Goal: Task Accomplishment & Management: Complete application form

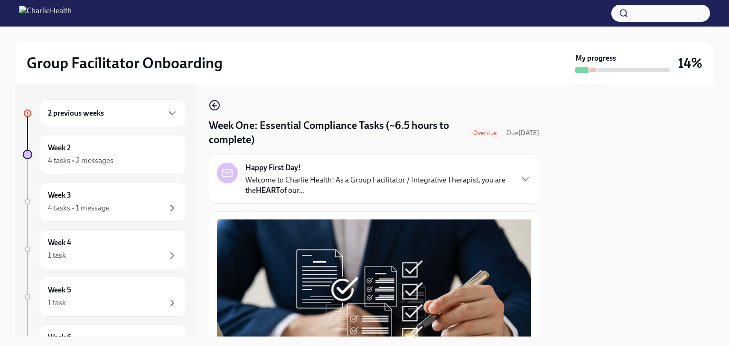
scroll to position [2233, 0]
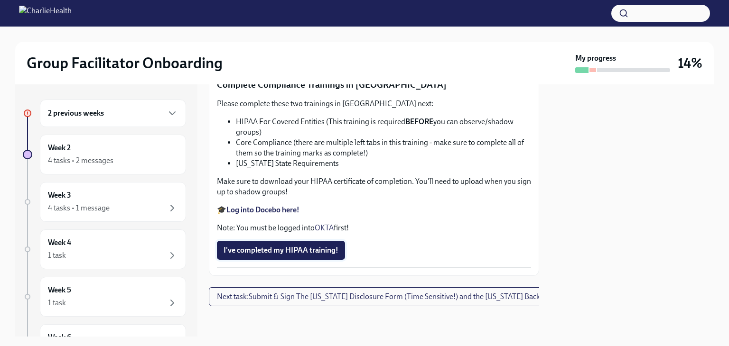
click at [296, 260] on button "I've completed my HIPAA training!" at bounding box center [281, 250] width 128 height 19
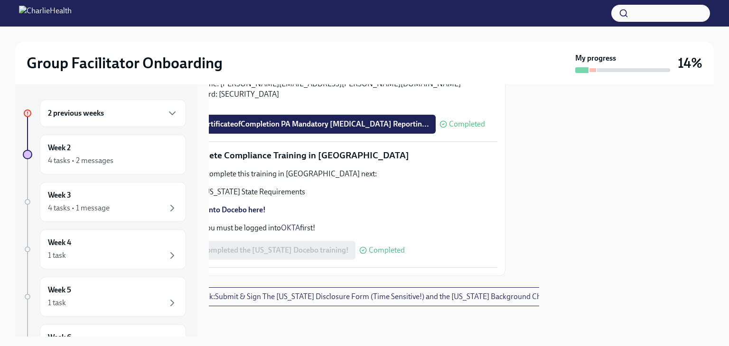
scroll to position [2104, 0]
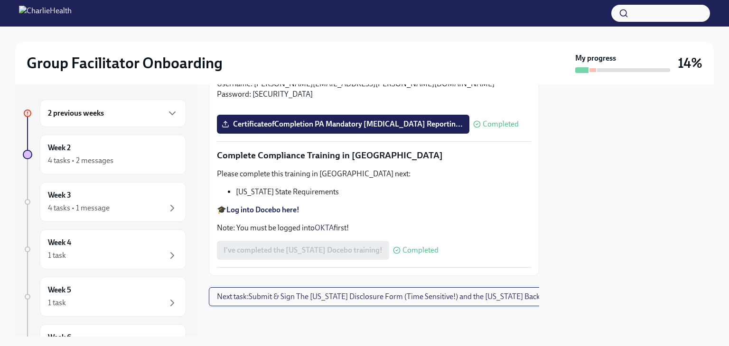
click at [366, 293] on span "Next task : Submit & Sign The [US_STATE] Disclosure Form (Time Sensitive!) and …" at bounding box center [401, 296] width 369 height 9
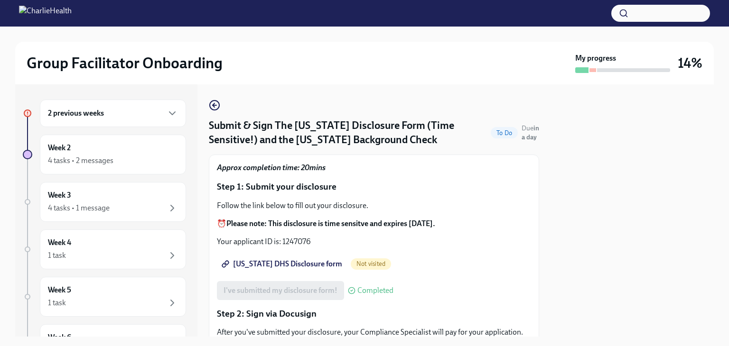
click at [267, 262] on span "[US_STATE] DHS Disclosure form" at bounding box center [282, 263] width 119 height 9
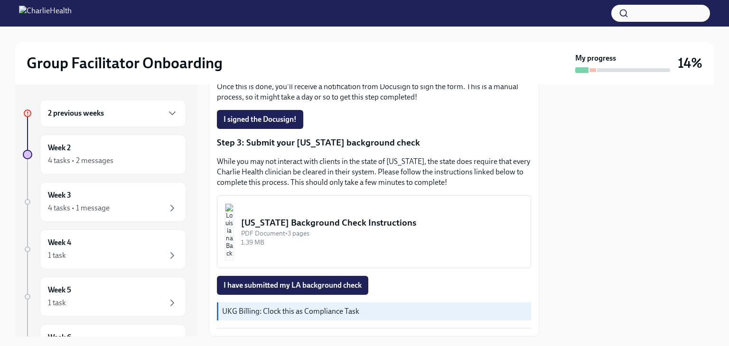
scroll to position [249, 0]
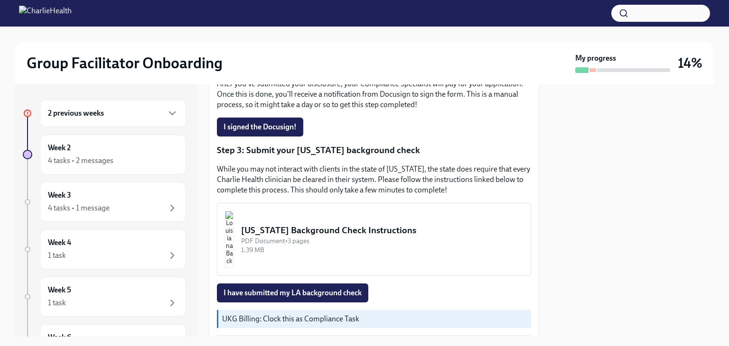
drag, startPoint x: 529, startPoint y: 216, endPoint x: 530, endPoint y: 202, distance: 14.2
click at [530, 202] on div "Approx completion time: 20mins Step 1: Submit your disclosure Follow the link b…" at bounding box center [374, 125] width 330 height 438
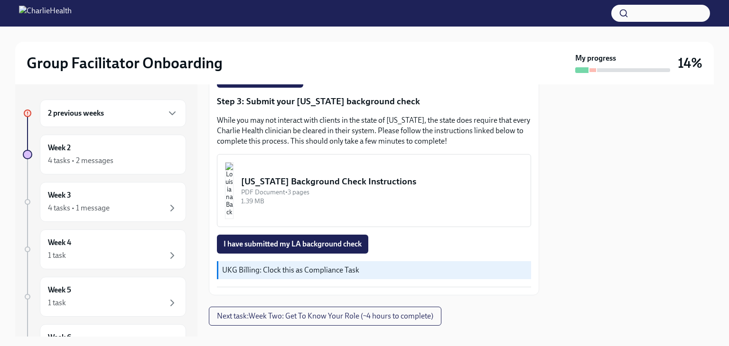
scroll to position [316, 0]
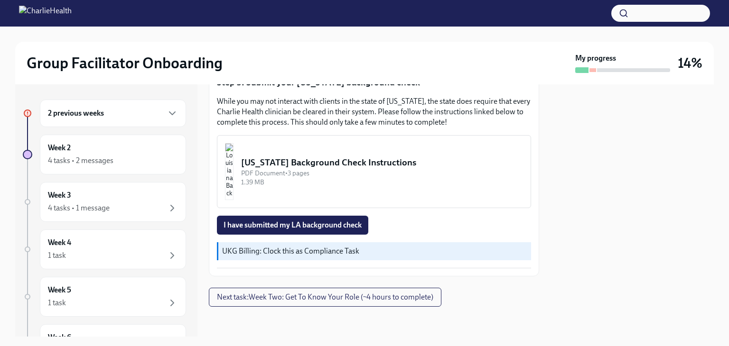
click at [309, 171] on div "PDF Document • 3 pages" at bounding box center [382, 173] width 282 height 9
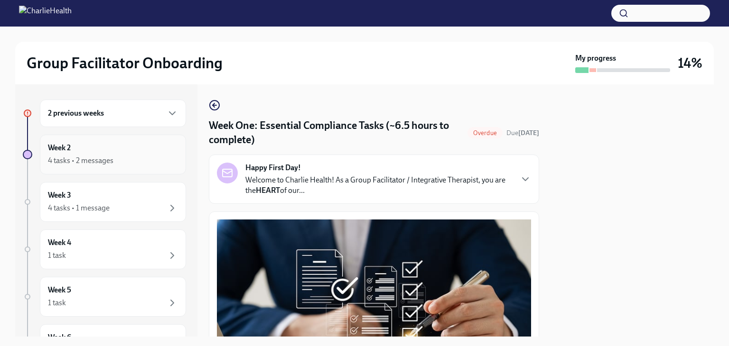
click at [167, 155] on icon "button" at bounding box center [172, 160] width 11 height 11
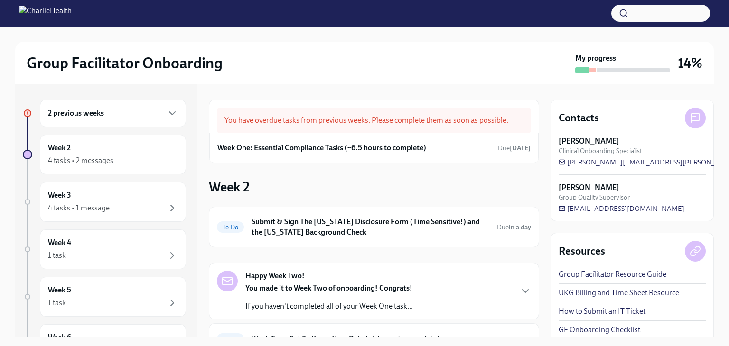
click at [353, 123] on div "You have overdue tasks from previous weeks. Please complete them as soon as pos…" at bounding box center [374, 121] width 314 height 26
click at [167, 113] on icon "button" at bounding box center [172, 113] width 11 height 11
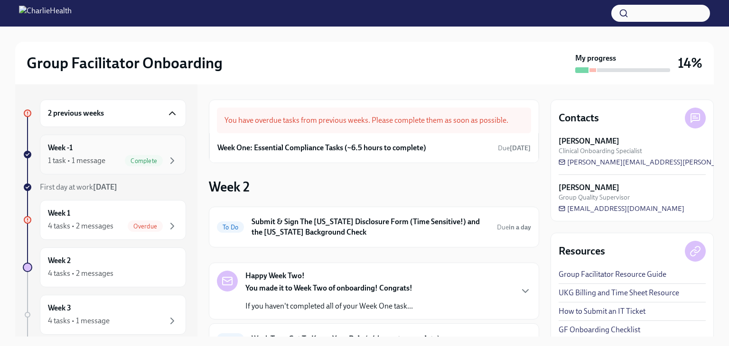
click at [157, 147] on div "Week -1 1 task • 1 message Complete" at bounding box center [113, 155] width 130 height 24
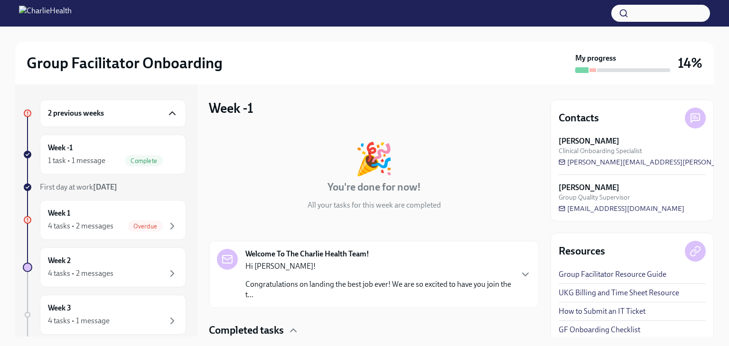
click at [136, 187] on div "First day at work [DATE]" at bounding box center [113, 187] width 146 height 10
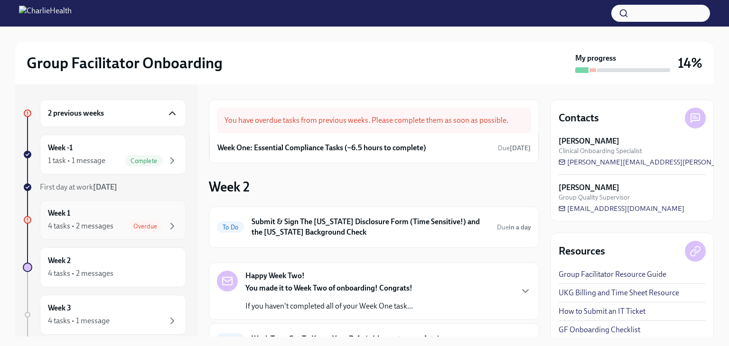
click at [145, 208] on div "Week 1 4 tasks • 2 messages Overdue" at bounding box center [113, 220] width 130 height 24
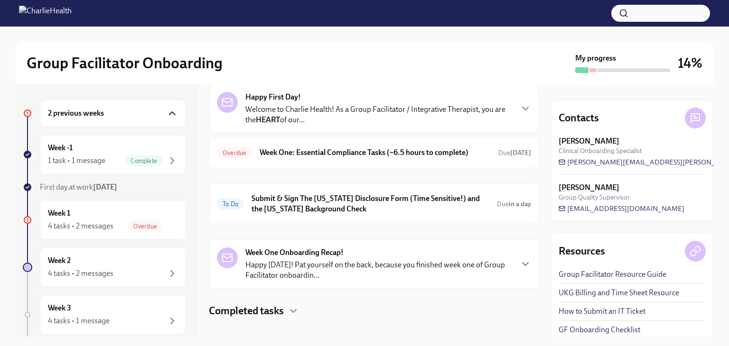
scroll to position [55, 0]
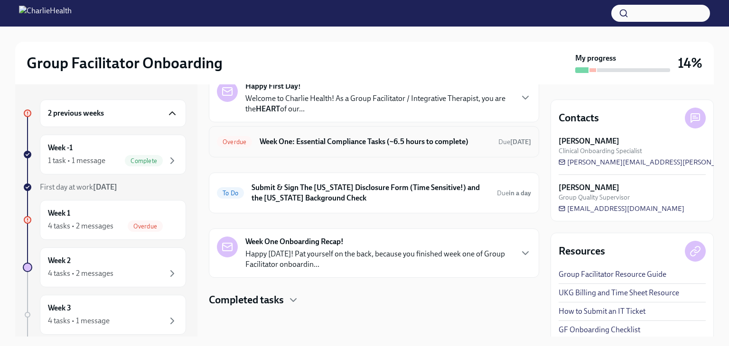
click at [360, 141] on h6 "Week One: Essential Compliance Tasks (~6.5 hours to complete)" at bounding box center [374, 142] width 231 height 10
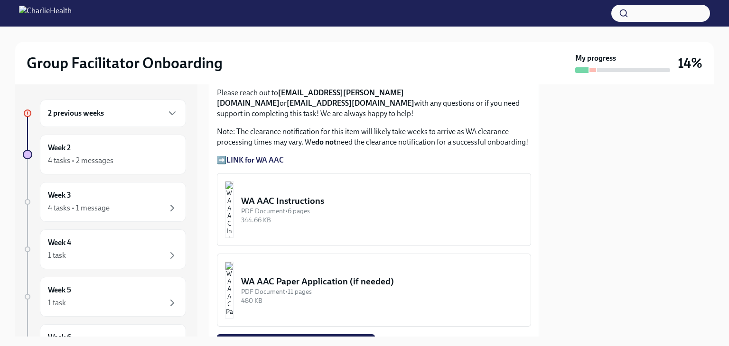
scroll to position [823, 0]
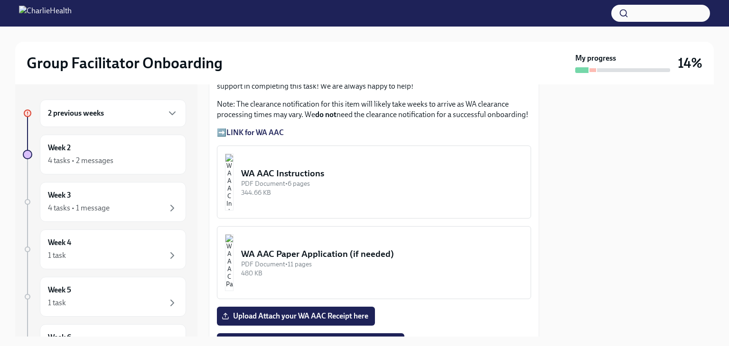
click at [236, 128] on strong "LINK for WA AAC" at bounding box center [254, 132] width 57 height 9
click at [316, 179] on div "PDF Document • 6 pages" at bounding box center [382, 183] width 282 height 9
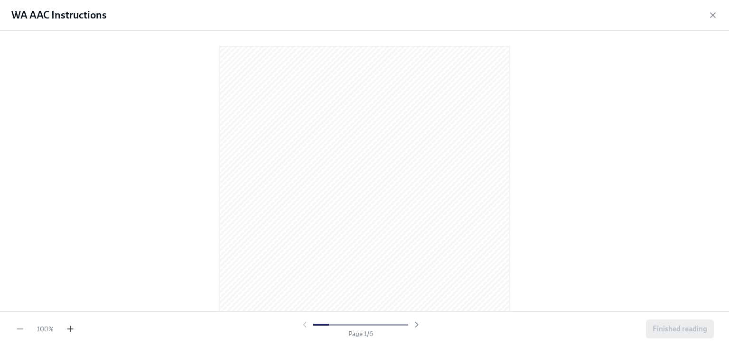
click at [70, 329] on icon "button" at bounding box center [70, 329] width 0 height 6
click at [317, 9] on div "WA AAC Instructions" at bounding box center [364, 15] width 729 height 31
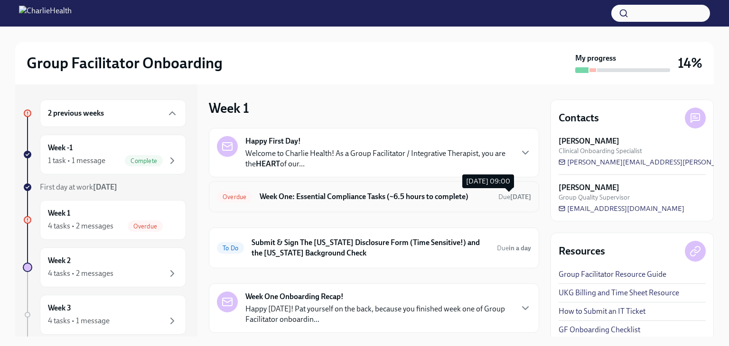
click at [500, 193] on span "Due [DATE]" at bounding box center [514, 197] width 33 height 8
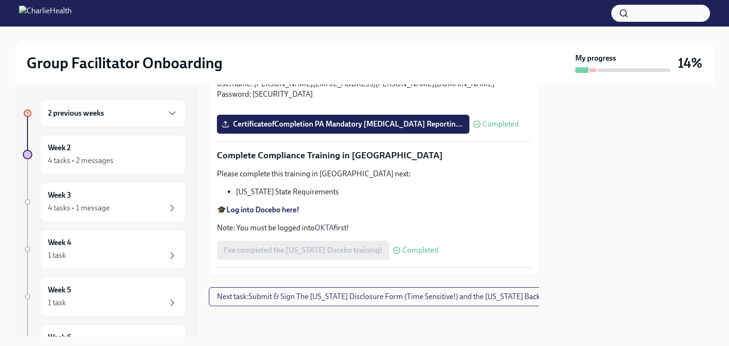
scroll to position [2104, 0]
click at [466, 293] on span "Next task : Submit & Sign The [US_STATE] Disclosure Form (Time Sensitive!) and …" at bounding box center [401, 296] width 369 height 9
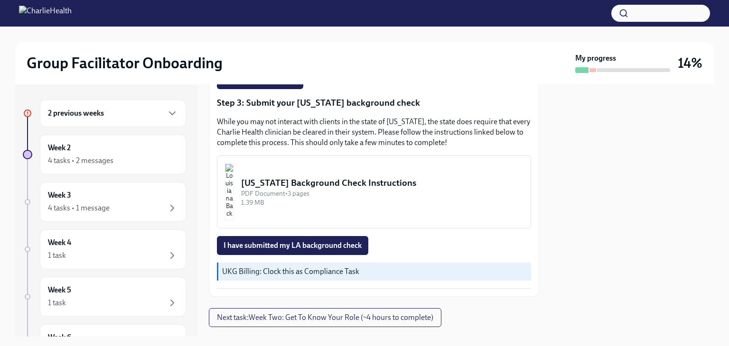
scroll to position [316, 0]
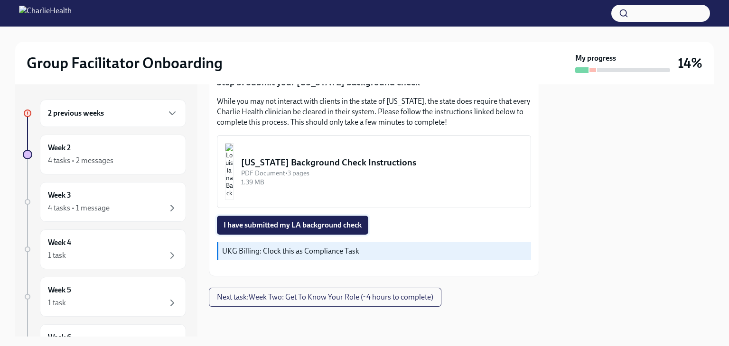
click at [330, 221] on span "I have submitted my LA background check" at bounding box center [292, 225] width 138 height 9
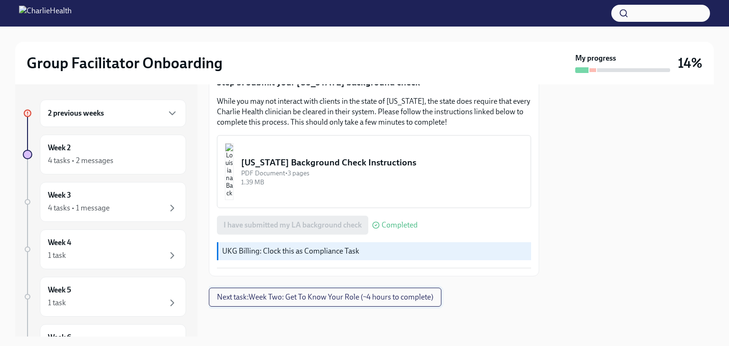
click at [338, 299] on span "Next task : Week Two: Get To Know Your Role (~4 hours to complete)" at bounding box center [325, 297] width 216 height 9
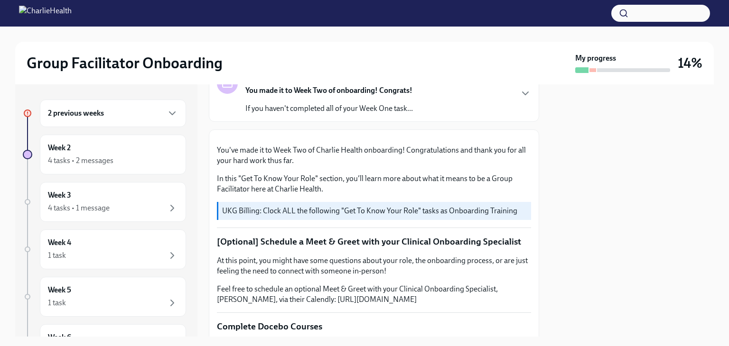
scroll to position [42, 0]
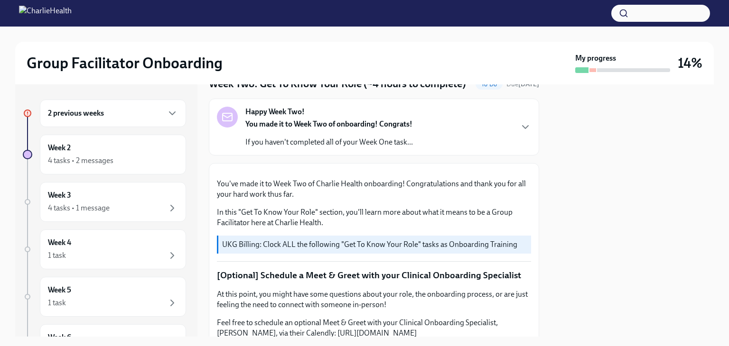
click at [510, 142] on div "Happy Week Two! You made it to Week Two of onboarding! Congrats! If you haven't…" at bounding box center [374, 127] width 314 height 41
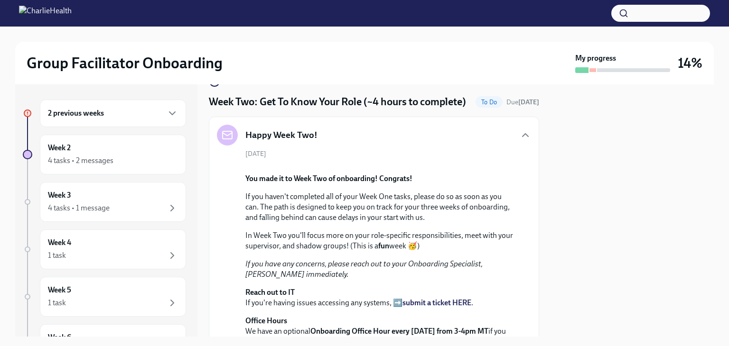
scroll to position [0, 0]
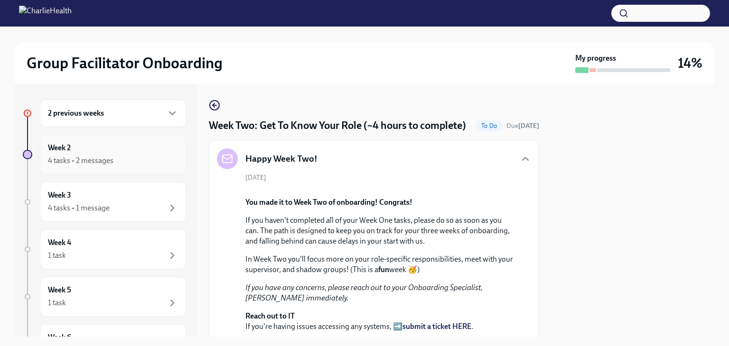
click at [152, 160] on div "4 tasks • 2 messages" at bounding box center [113, 160] width 130 height 11
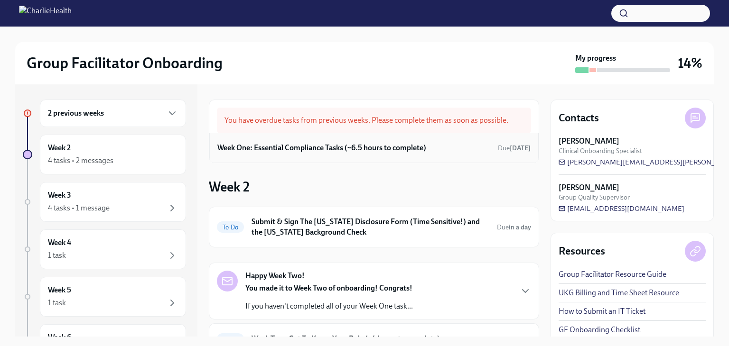
click at [443, 154] on div "Week One: Essential Compliance Tasks (~6.5 hours to complete) Due [DATE]" at bounding box center [373, 148] width 313 height 14
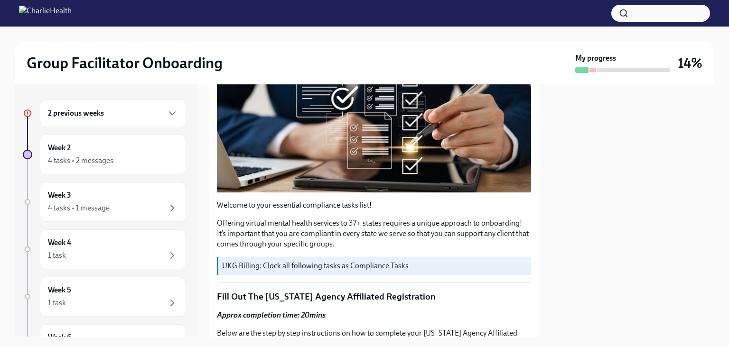
scroll to position [214, 0]
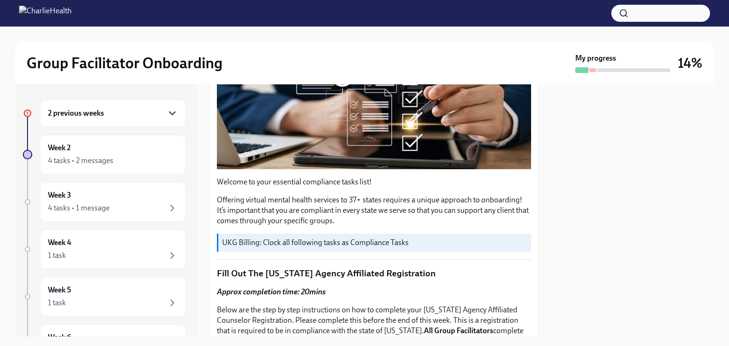
click at [167, 117] on icon "button" at bounding box center [172, 113] width 11 height 11
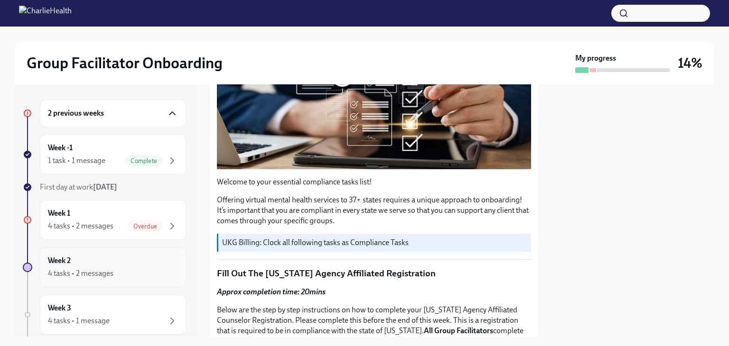
click at [92, 264] on div "Week 2 4 tasks • 2 messages" at bounding box center [113, 268] width 130 height 24
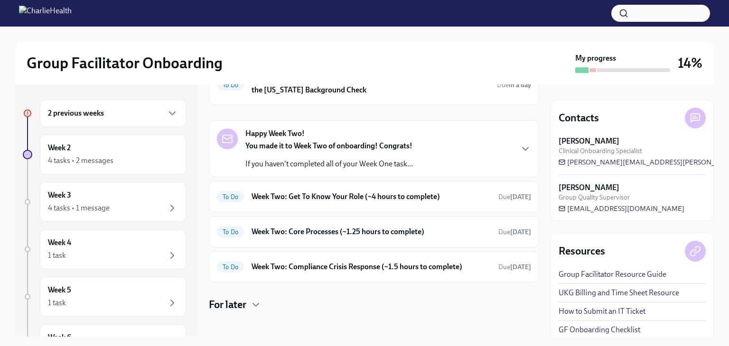
scroll to position [147, 0]
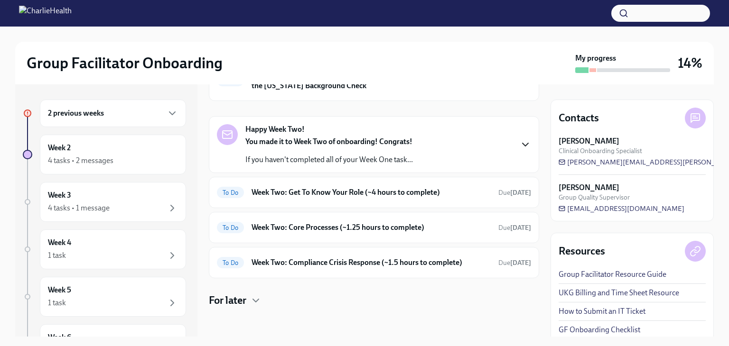
click at [521, 144] on icon "button" at bounding box center [524, 144] width 11 height 11
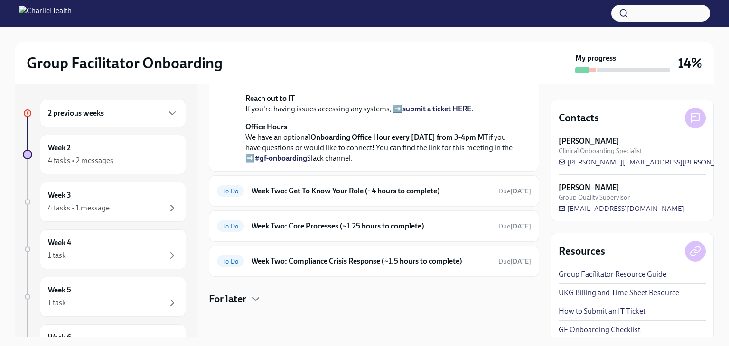
scroll to position [82, 0]
